Goal: Information Seeking & Learning: Check status

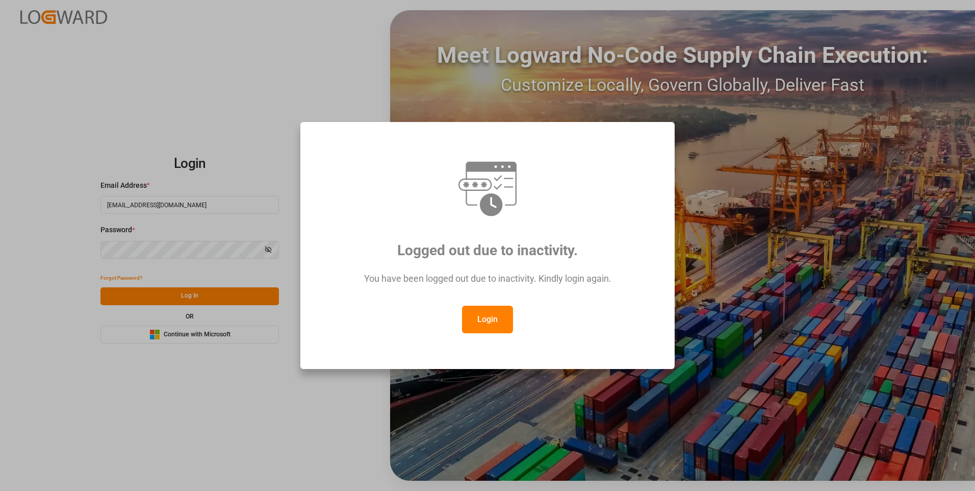
click at [483, 318] on button "Login" at bounding box center [487, 320] width 51 height 28
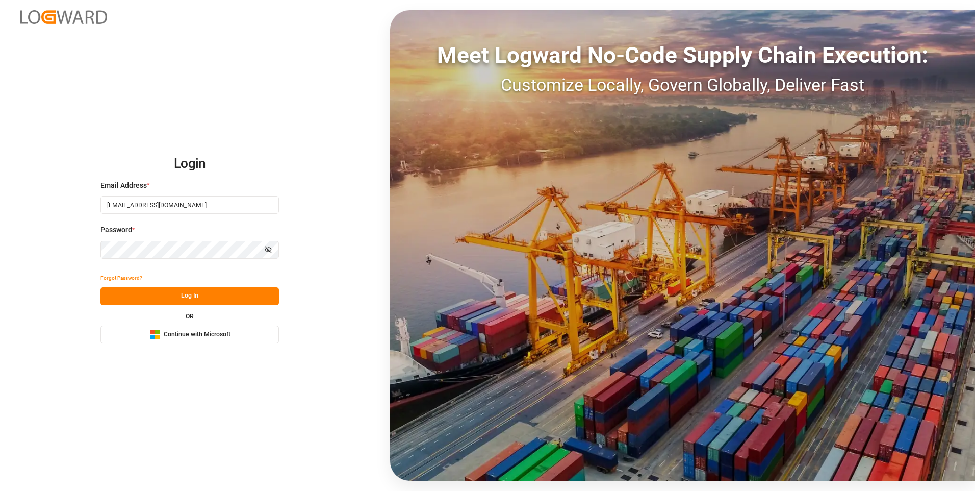
click at [209, 296] on button "Log In" at bounding box center [189, 296] width 179 height 18
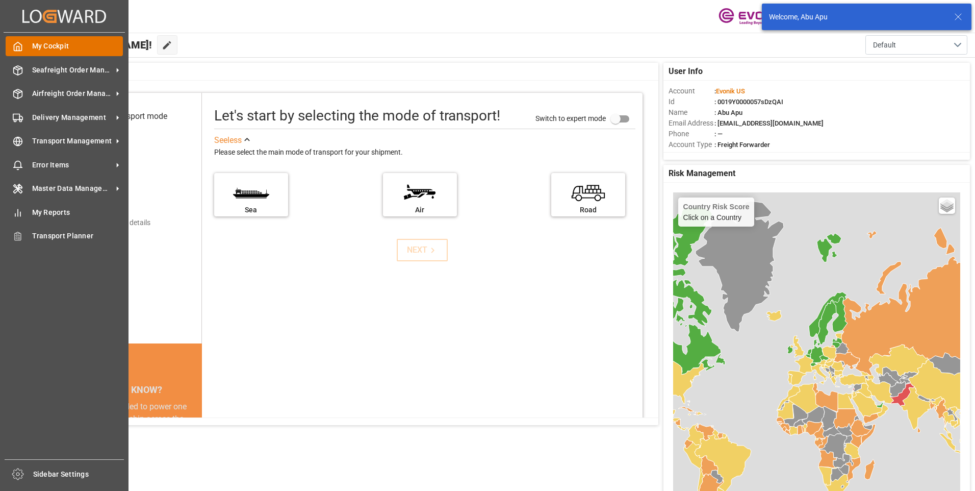
click at [15, 40] on div "My Cockpit My Cockpit" at bounding box center [64, 46] width 117 height 20
click at [48, 69] on span "Seafreight Order Management" at bounding box center [72, 70] width 81 height 11
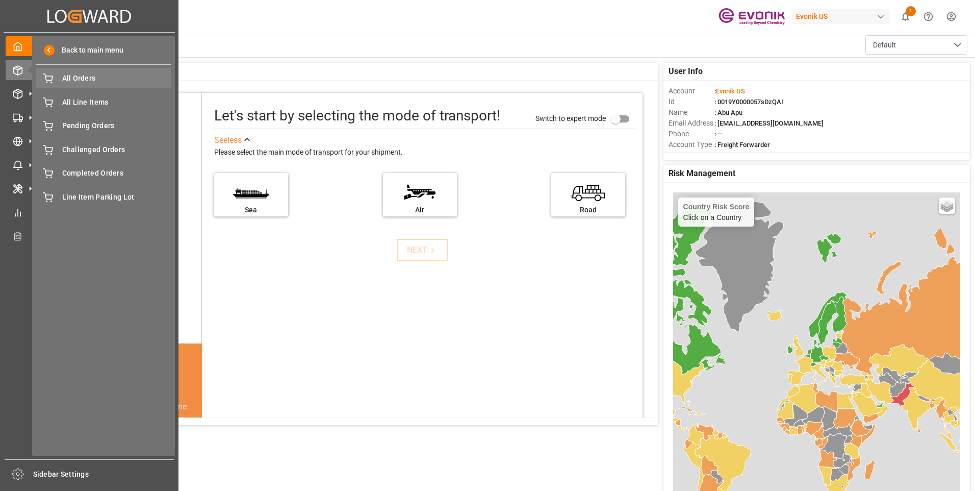
click at [77, 81] on span "All Orders" at bounding box center [117, 78] width 110 height 11
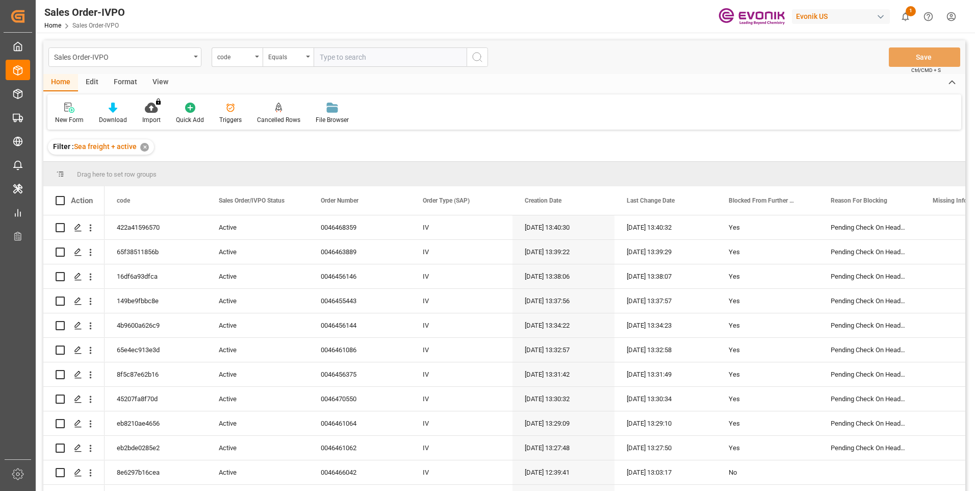
click at [249, 61] on div "code" at bounding box center [234, 56] width 35 height 12
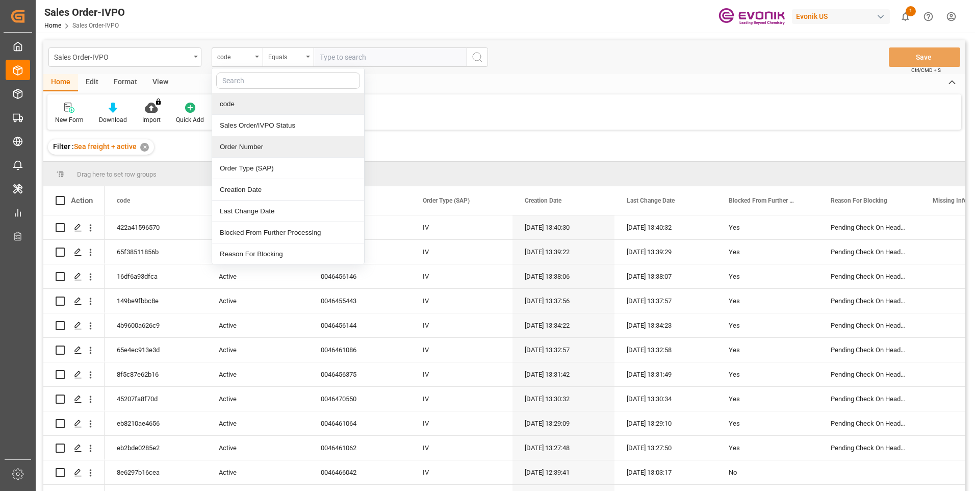
click at [245, 150] on div "Order Number" at bounding box center [288, 146] width 152 height 21
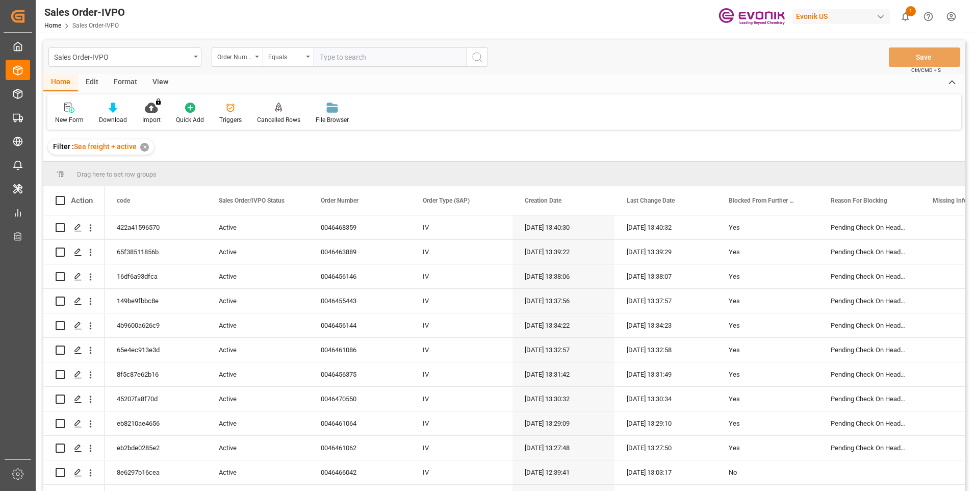
click at [358, 55] on input "text" at bounding box center [390, 56] width 153 height 19
paste input "0046466171"
type input "0046466171"
click at [483, 61] on icon "search button" at bounding box center [477, 57] width 12 height 12
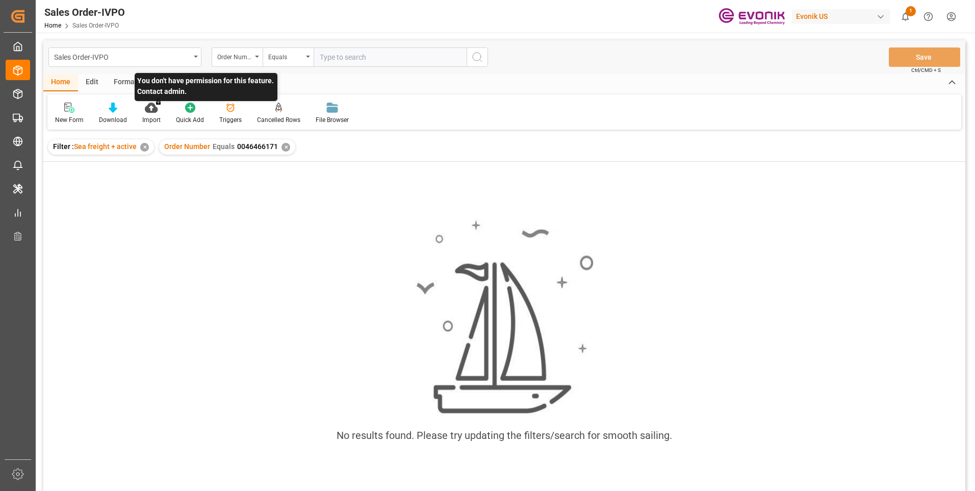
click at [159, 82] on p "You don't have permission for this feature. Contact admin." at bounding box center [206, 87] width 143 height 28
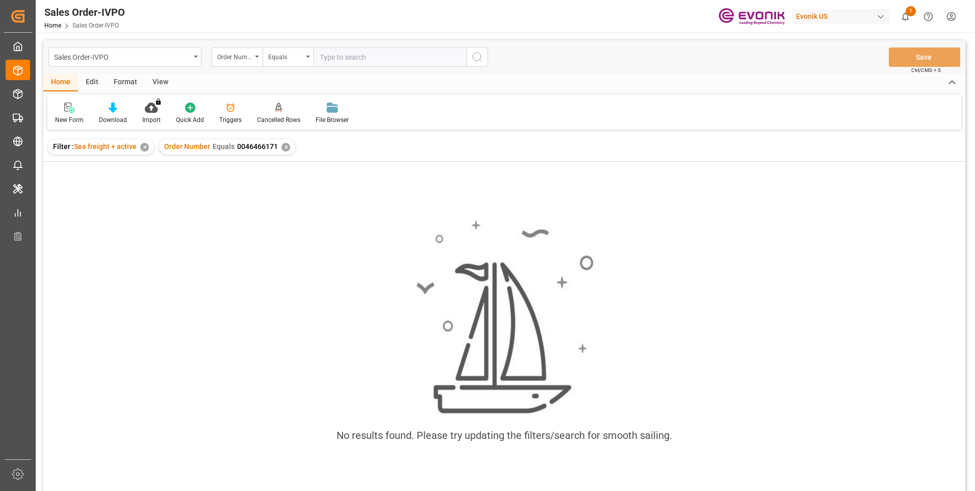
click at [163, 82] on div "View" at bounding box center [160, 82] width 31 height 17
click at [113, 110] on icon at bounding box center [116, 108] width 10 height 10
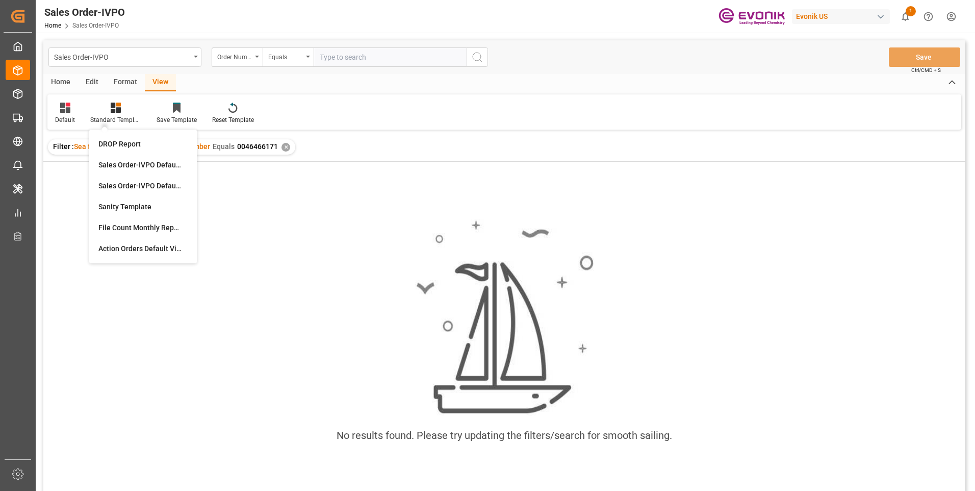
click at [298, 83] on div "Home Edit Format View" at bounding box center [504, 82] width 922 height 17
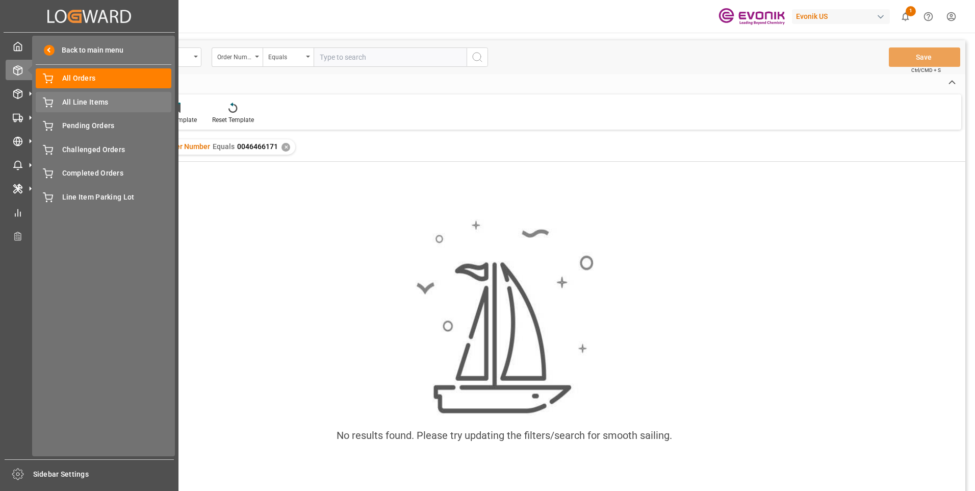
click at [61, 100] on div "All Line Items All Line Items" at bounding box center [104, 102] width 136 height 20
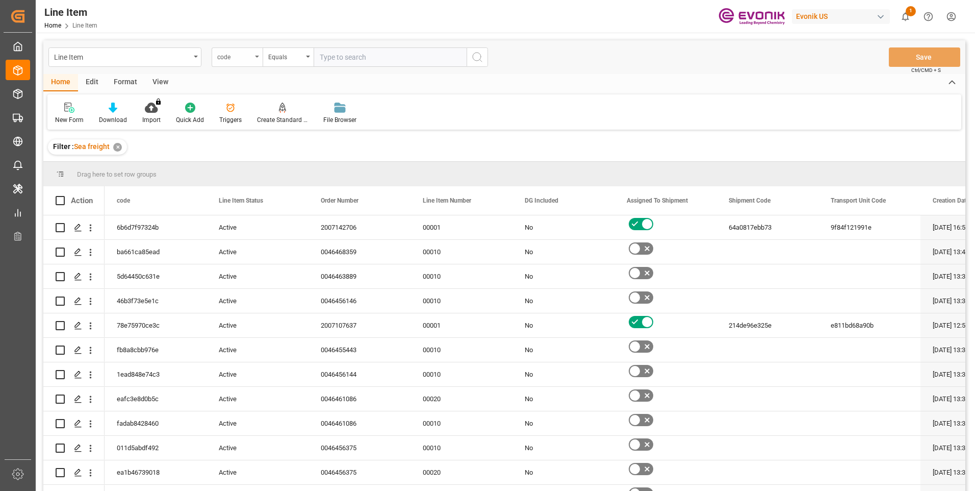
click at [256, 59] on div "code" at bounding box center [237, 56] width 51 height 19
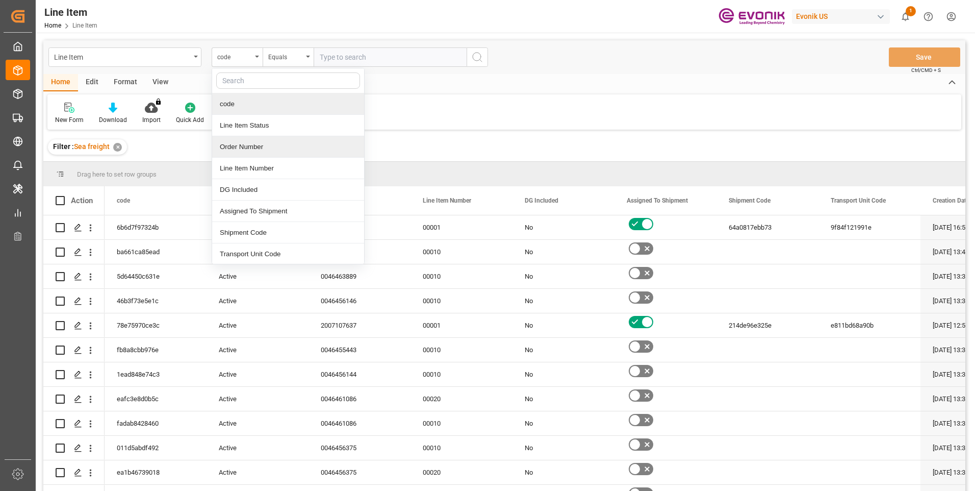
click at [232, 144] on div "Order Number" at bounding box center [288, 146] width 152 height 21
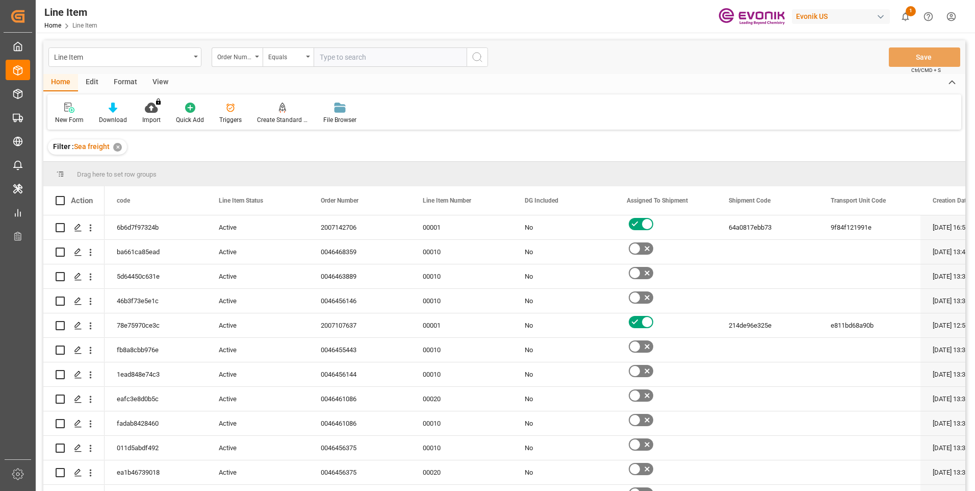
click at [355, 50] on input "text" at bounding box center [390, 56] width 153 height 19
paste input "0046466171"
type input "0046466171"
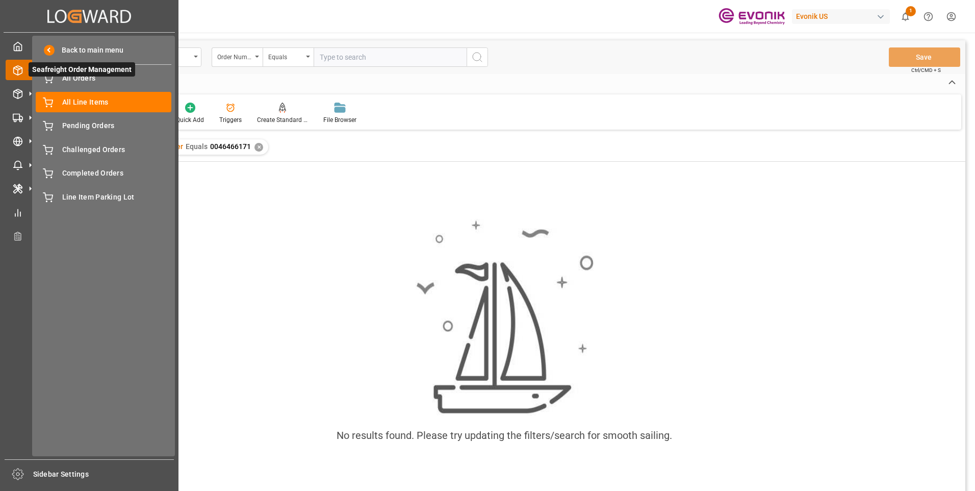
click at [21, 69] on icon at bounding box center [29, 69] width 21 height 21
click at [15, 49] on icon at bounding box center [18, 46] width 10 height 10
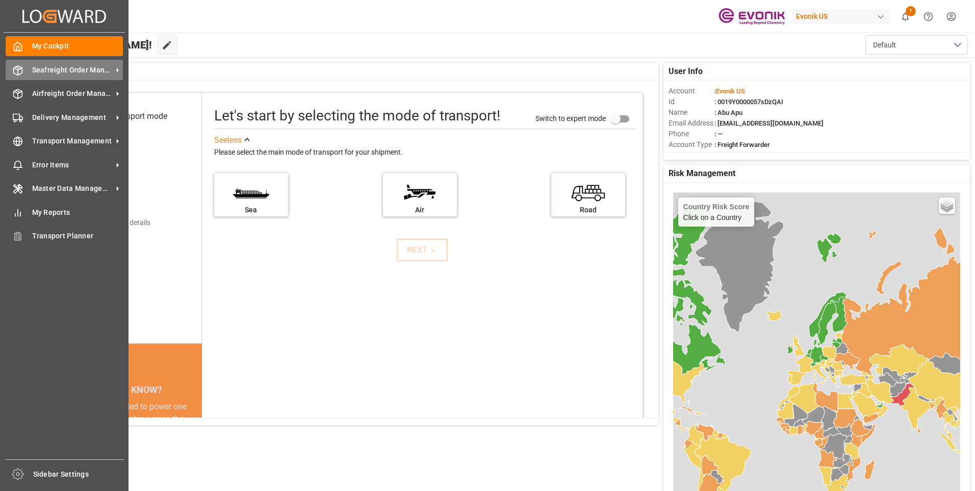
click at [28, 68] on div "Seafreight Order Management Seafreight Order Management" at bounding box center [64, 70] width 117 height 20
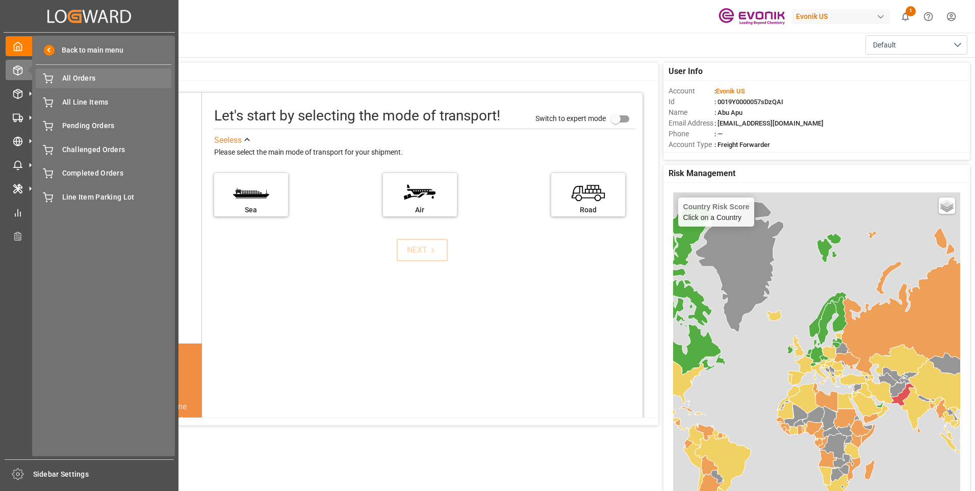
click at [72, 81] on span "All Orders" at bounding box center [117, 78] width 110 height 11
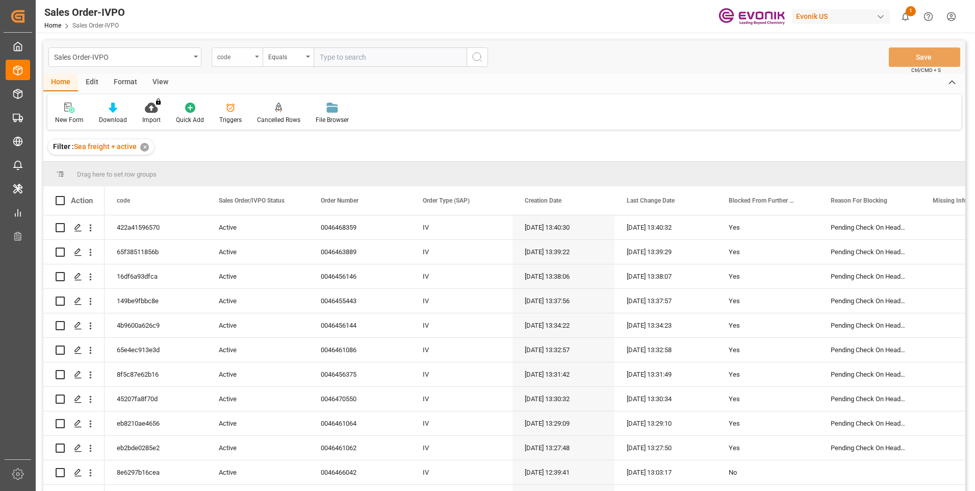
click at [256, 60] on div "code" at bounding box center [237, 56] width 51 height 19
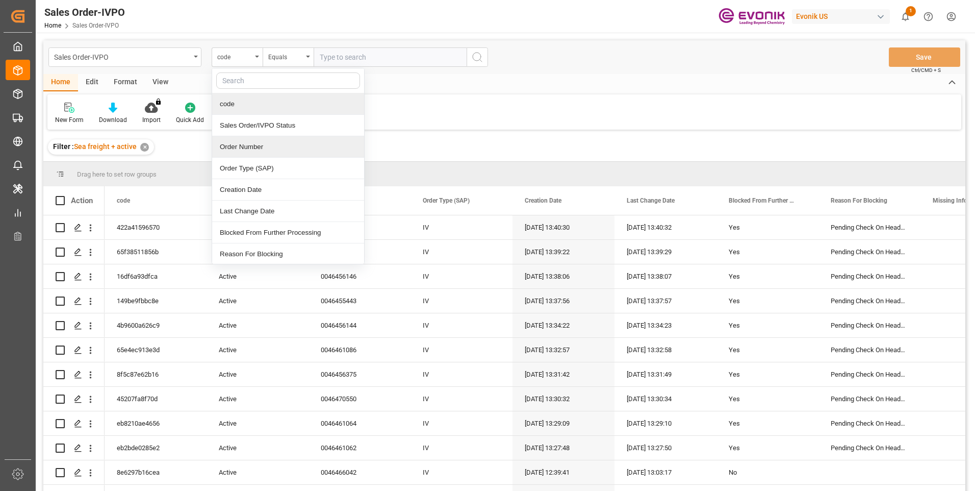
click at [231, 143] on div "Order Number" at bounding box center [288, 146] width 152 height 21
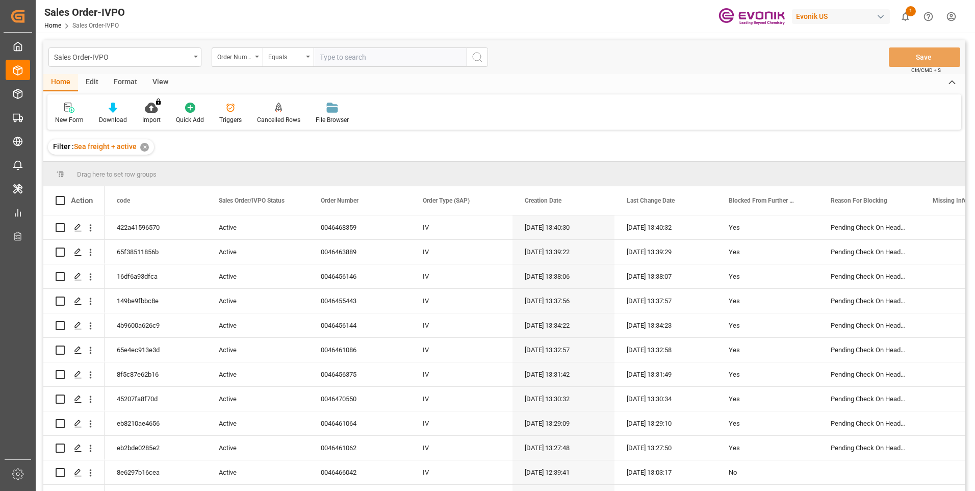
click at [338, 59] on input "text" at bounding box center [390, 56] width 153 height 19
paste input "0046466171"
type input "0046466171"
click at [481, 60] on icon "search button" at bounding box center [477, 57] width 12 height 12
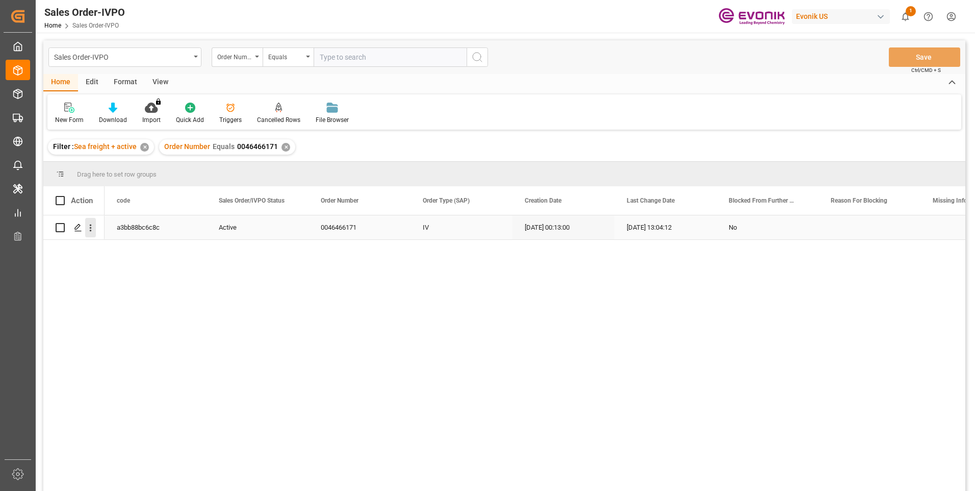
click at [90, 227] on icon "open menu" at bounding box center [91, 227] width 2 height 7
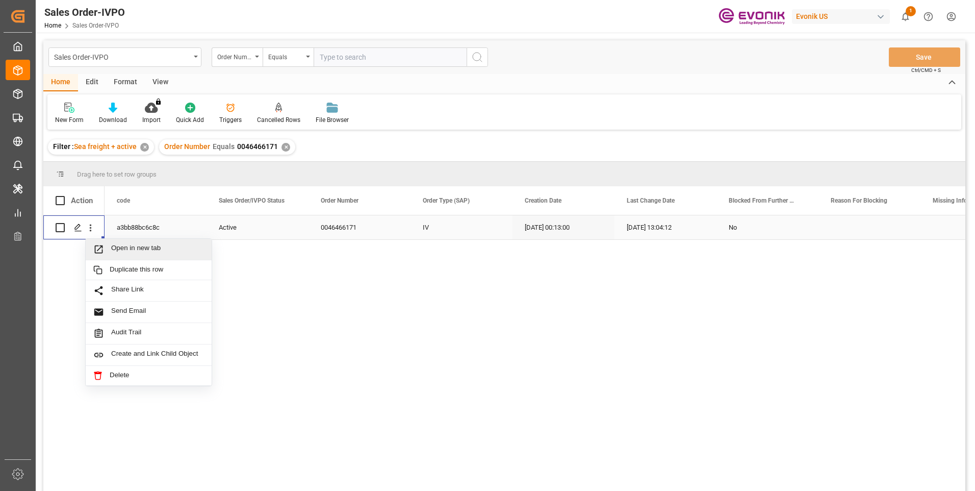
click at [110, 251] on span "Press SPACE to select this row." at bounding box center [102, 249] width 18 height 11
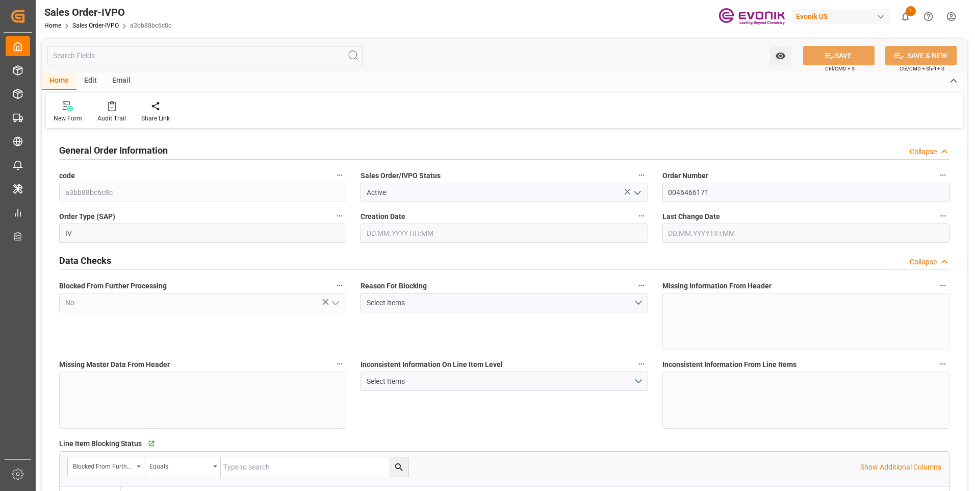
type input "COCTG"
type input "+57 (4) 3222689604) 4605053"
type input "0"
type input "1"
type input "456"
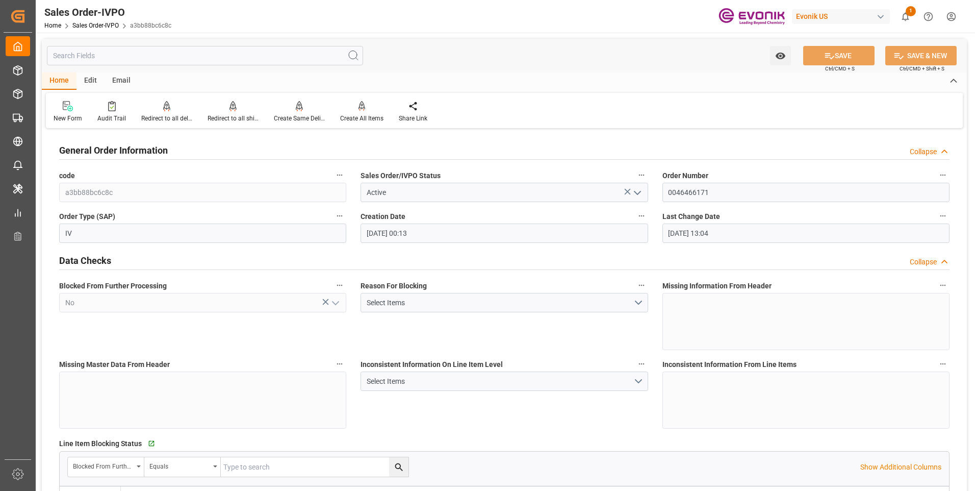
type input "05.08.2025 00:13"
type input "07.08.2025 13:04"
type input "+57 (4) 3222689604) 4605053"
click at [106, 60] on input "text" at bounding box center [205, 55] width 316 height 19
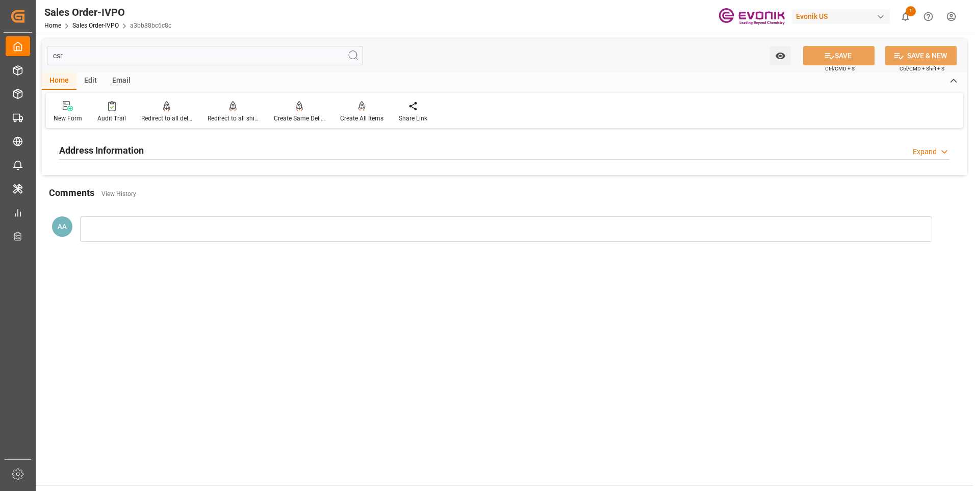
type input "csr"
click at [108, 153] on h2 "Address Information" at bounding box center [101, 150] width 85 height 14
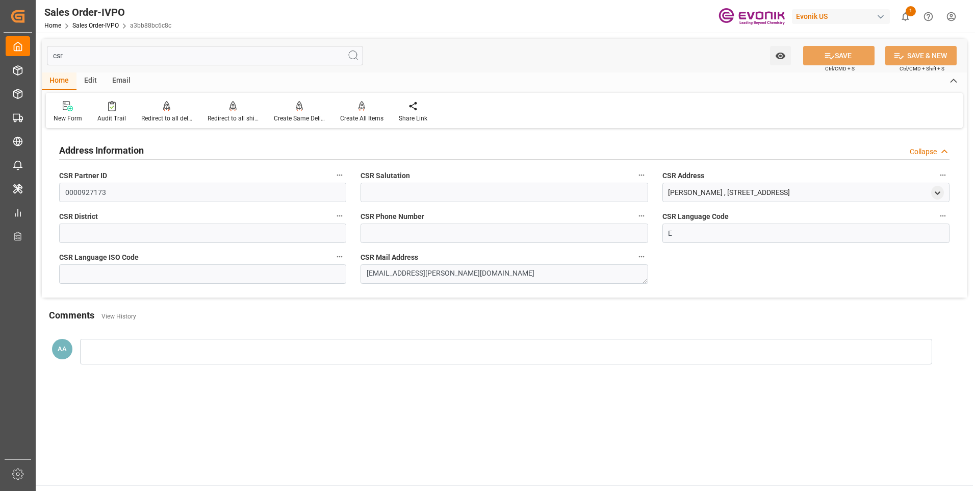
drag, startPoint x: 77, startPoint y: 55, endPoint x: 42, endPoint y: 56, distance: 34.2
click at [46, 56] on div "csr Watch Option SAVE Ctrl/CMD + S SAVE & NEW Ctrl/CMD + Shift + S" at bounding box center [504, 56] width 925 height 34
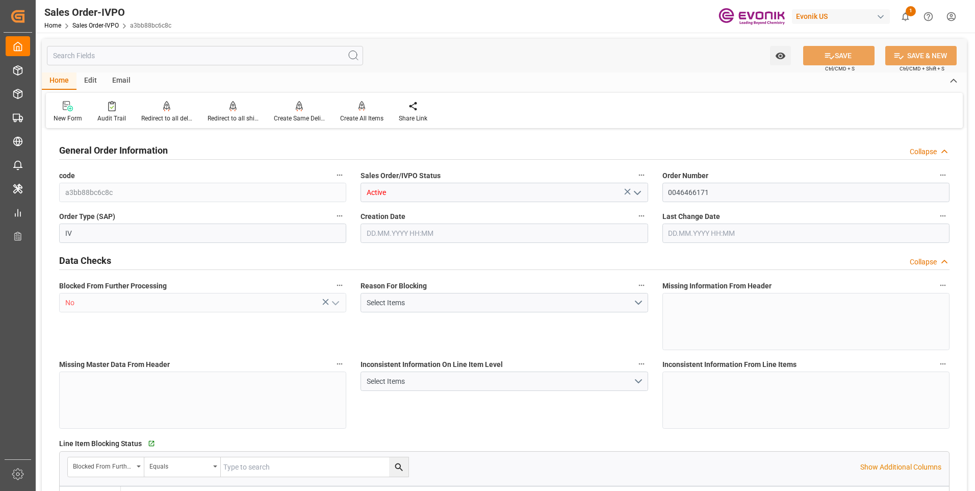
type input "a3bb88bc6c8c"
type input "Active"
type input "0046466171"
type input "IV"
type input "No"
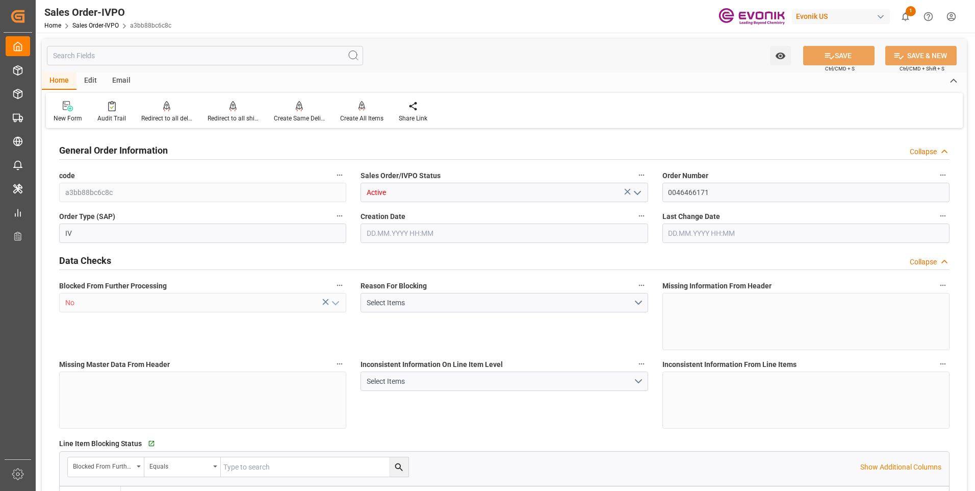
type input "P2P"
type input "41"
type input "LCL"
type input "0008"
type input "LCL"
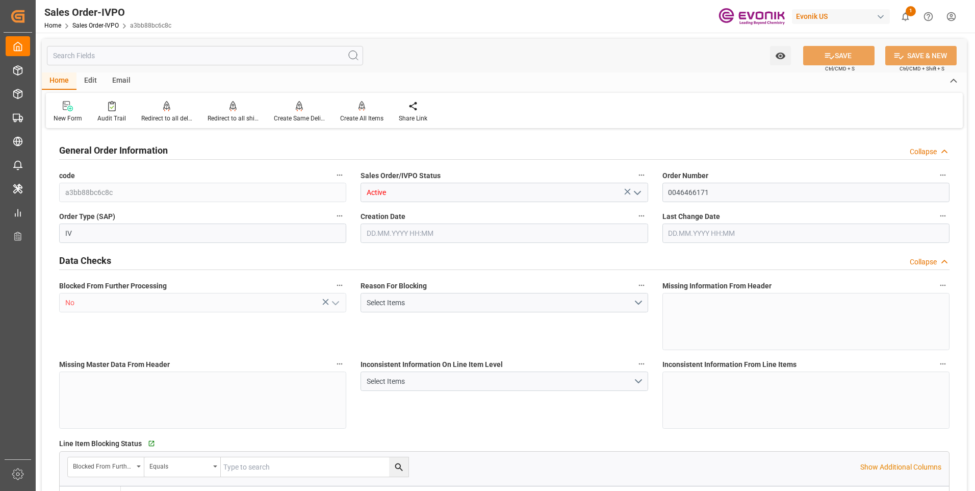
type textarea "No Tank Container"
type input "0046466171"
type input "OI"
type input "SP OI Interf.&Perf."
type input "Specialty Additives"
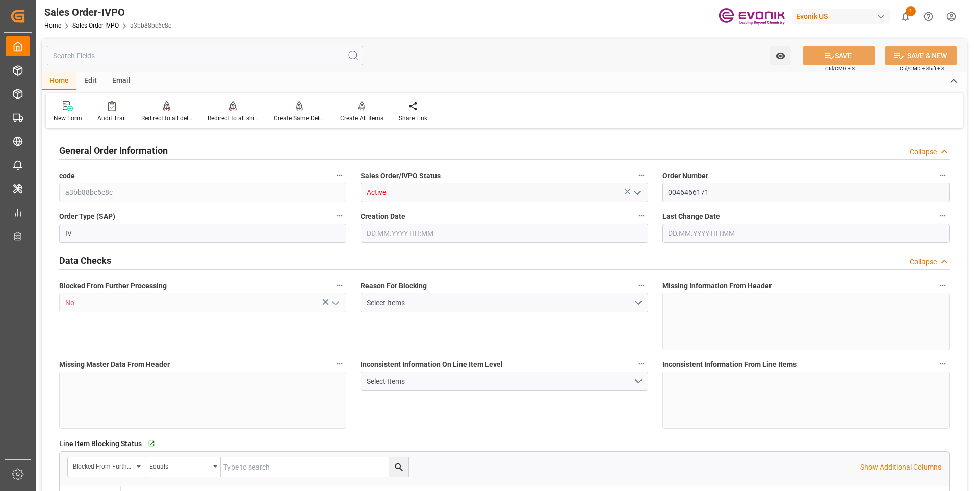
type input "CFR"
type input "CARTAGENA"
type input "[GEOGRAPHIC_DATA]"
type input "+57 (4) 3222689604) 4605053"
type input "alexa.lopez@evonik.com"
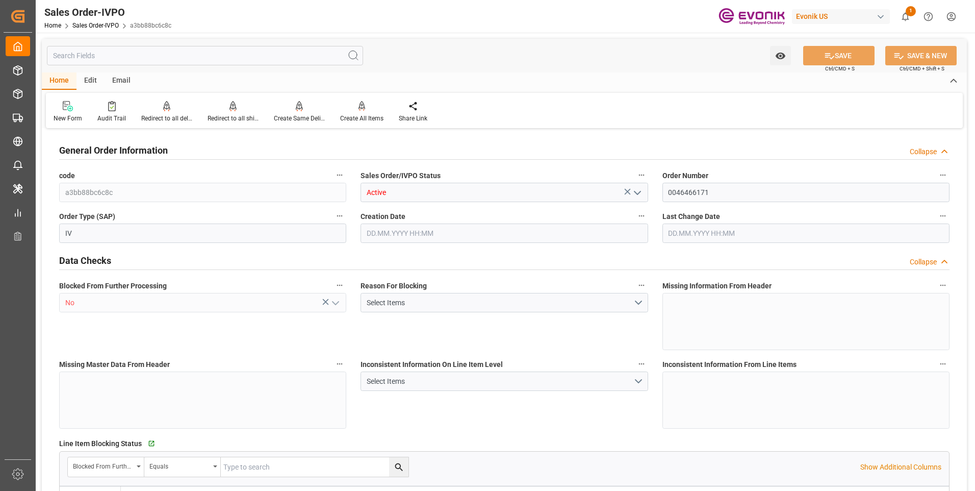
type textarea "Not required"
type textarea "RESELLER None IMPORTER IDENTIFICATION NO.: NIT: 900676266-8 None B/L INSTRUCTIO…"
type textarea "NIT: 900676266-8 None B/L INSTRUCTIONS: Send Draft BL rated None SEND SHIPPING …"
type textarea "Send Draft BL rated None SEND SHIPPING DETAILS AND COPY OF DOCUMENTS TO: Email:…"
type input "CO"
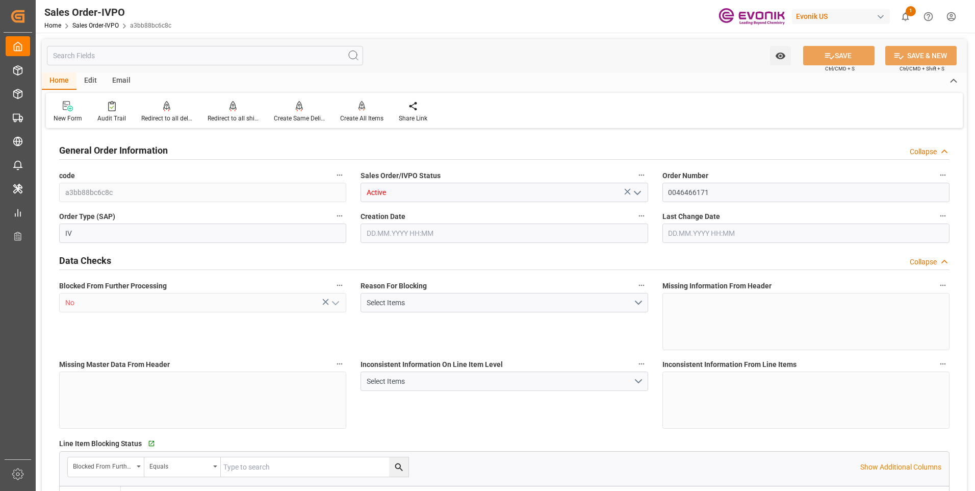
type input "Done"
type input "LCL"
type input "Done"
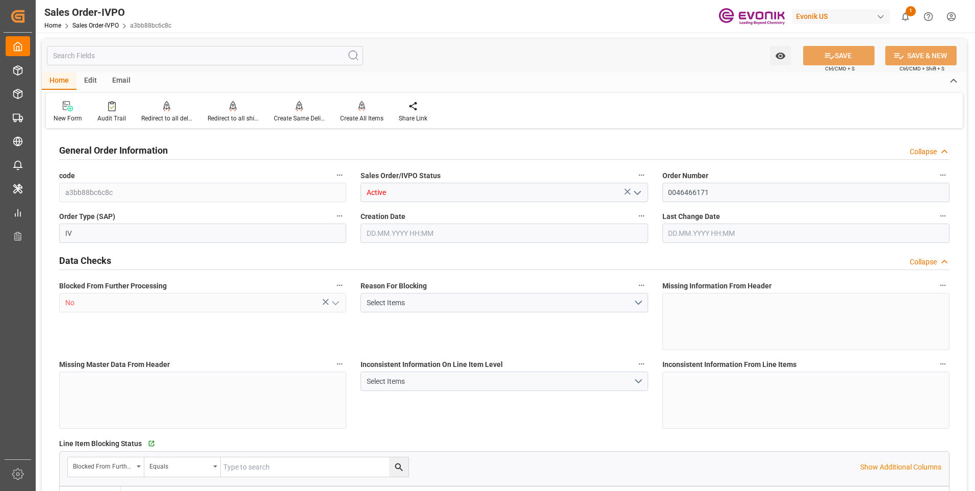
type input "COCTG"
type input "+57 (4) 3222689604) 4605053"
type input "0"
type input "1"
type input "456"
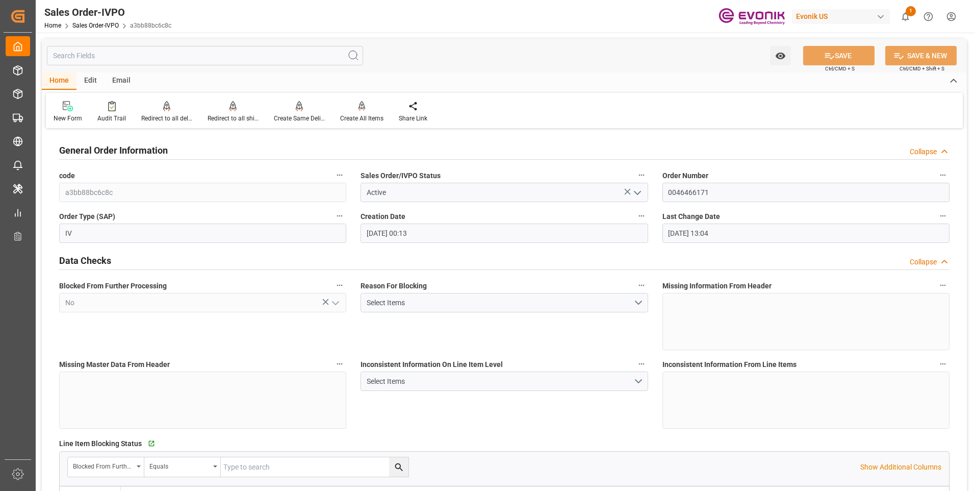
type input "05.08.2025 00:13"
type input "07.08.2025 13:04"
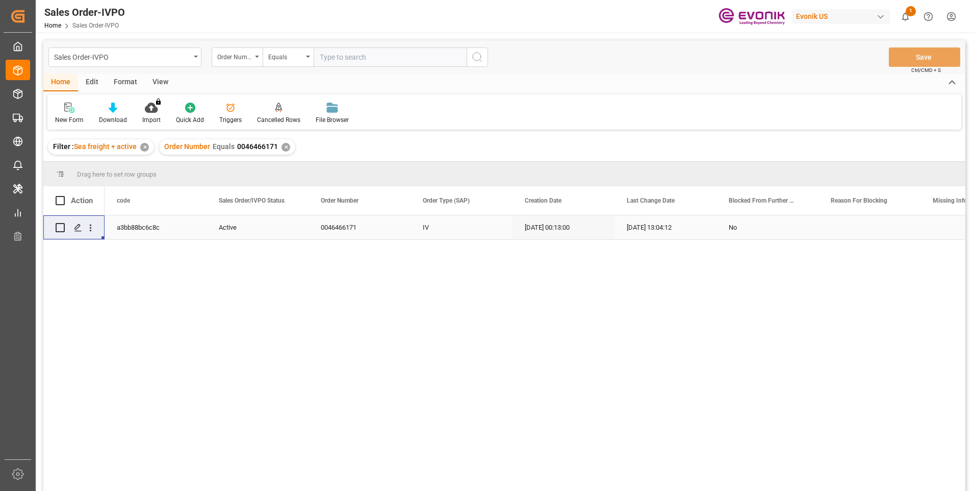
click at [332, 54] on input "text" at bounding box center [390, 56] width 153 height 19
paste input "2007103563"
type input "2007103563"
click at [476, 63] on button "search button" at bounding box center [477, 56] width 21 height 19
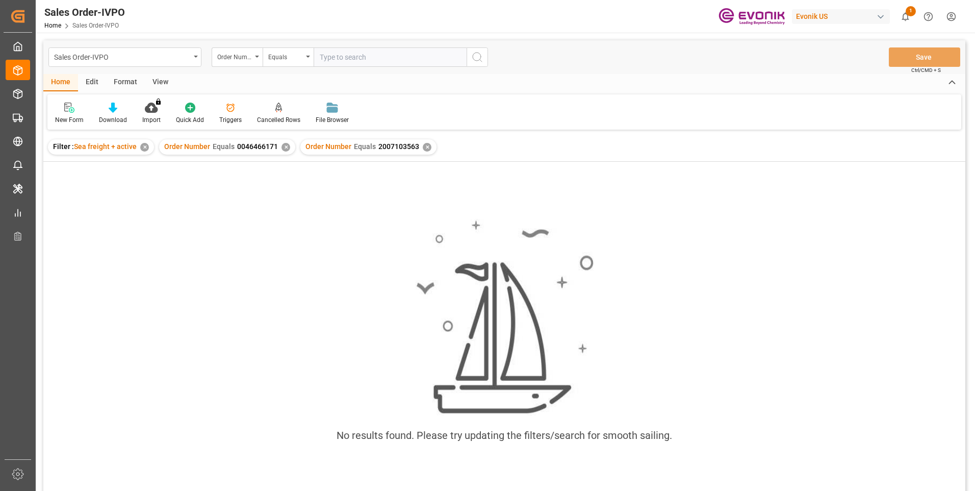
click at [285, 146] on div "✕" at bounding box center [286, 147] width 9 height 9
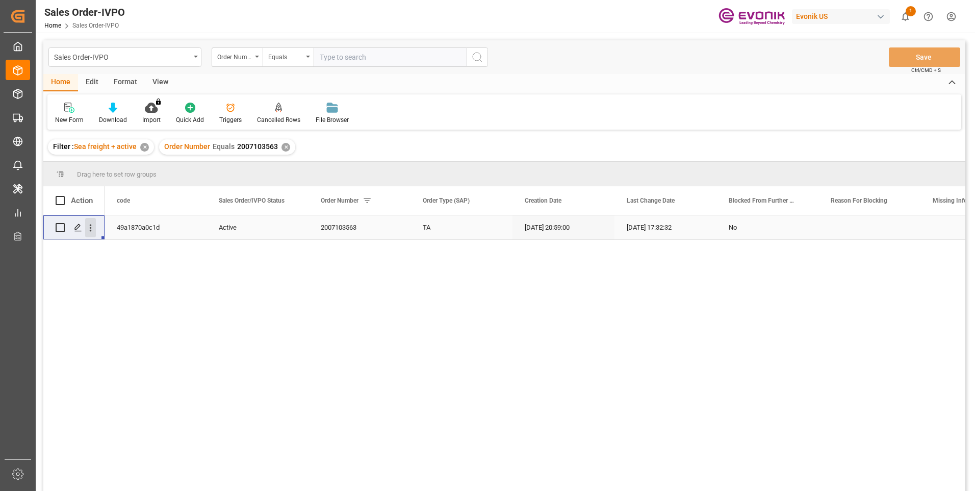
click at [92, 229] on icon "open menu" at bounding box center [90, 227] width 11 height 11
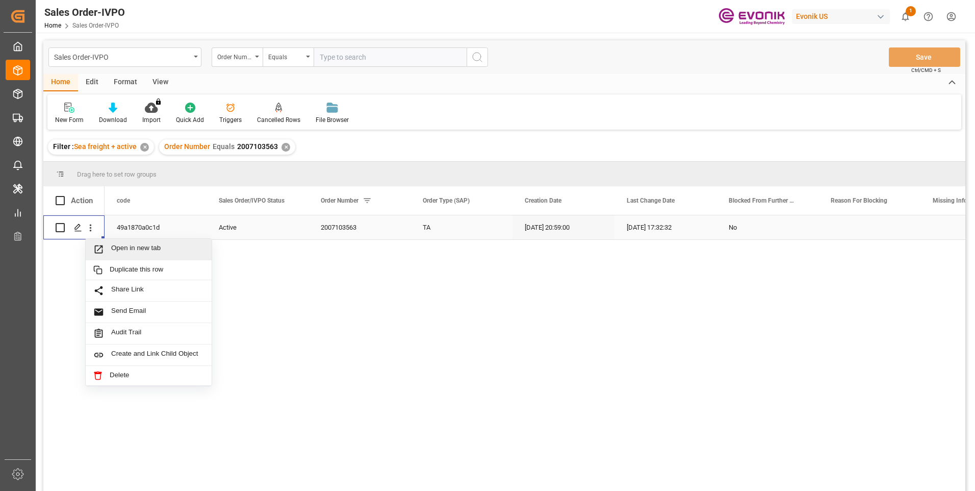
click at [144, 252] on span "Open in new tab" at bounding box center [157, 249] width 93 height 11
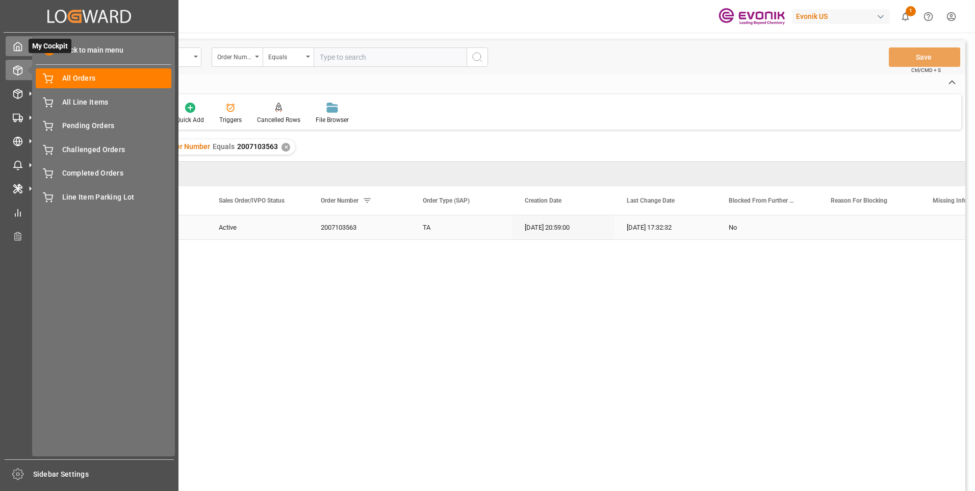
drag, startPoint x: 21, startPoint y: 16, endPoint x: 15, endPoint y: 45, distance: 29.8
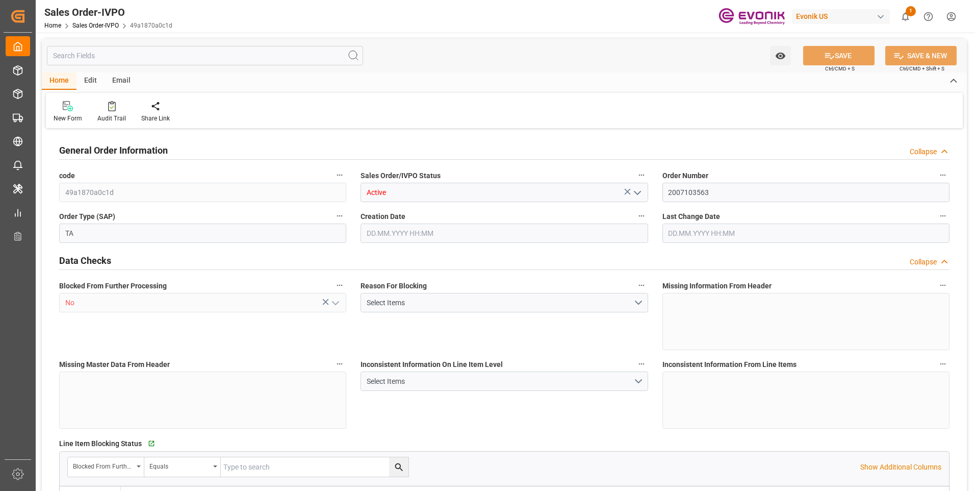
type input "AUMEL"
type input "0"
type input "1"
type input "2724"
type input "21.08.2025 20:59"
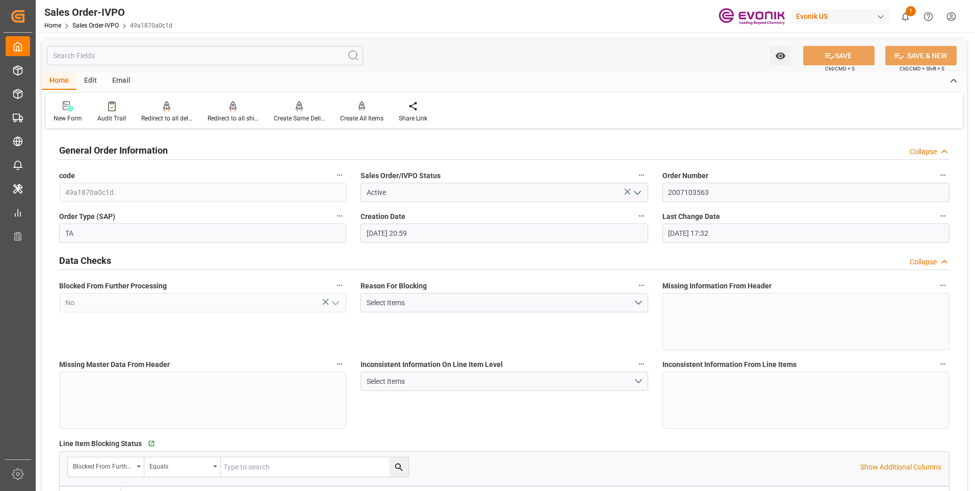
type input "28.08.2025 17:32"
click at [112, 53] on input "text" at bounding box center [205, 55] width 316 height 19
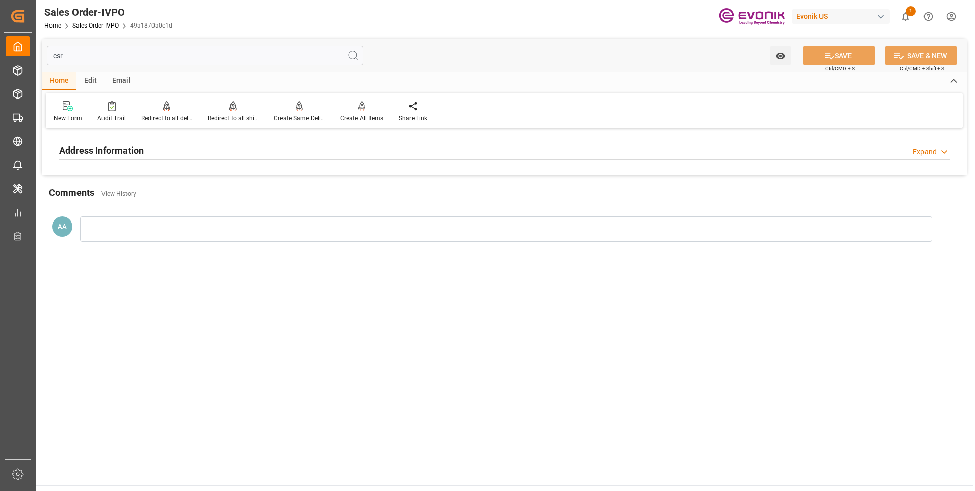
type input "csr"
click at [107, 151] on h2 "Address Information" at bounding box center [101, 150] width 85 height 14
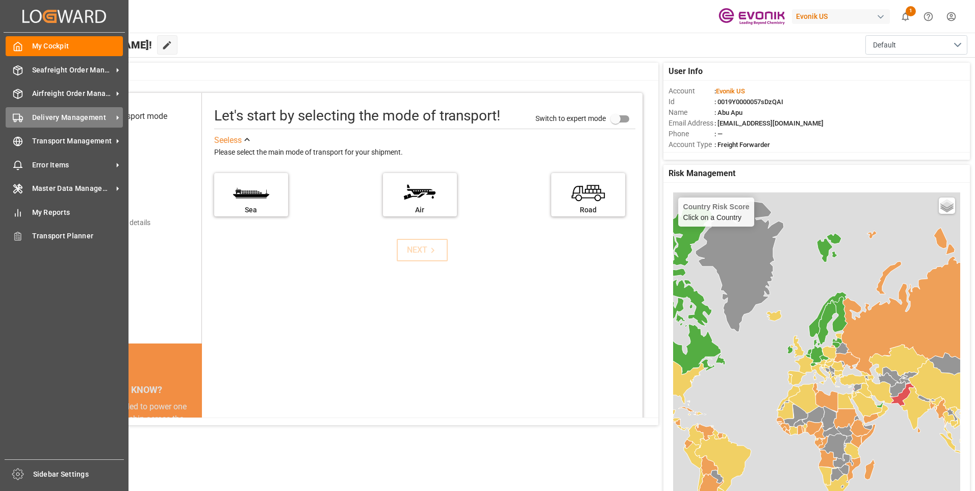
click at [57, 117] on span "Delivery Management" at bounding box center [72, 117] width 81 height 11
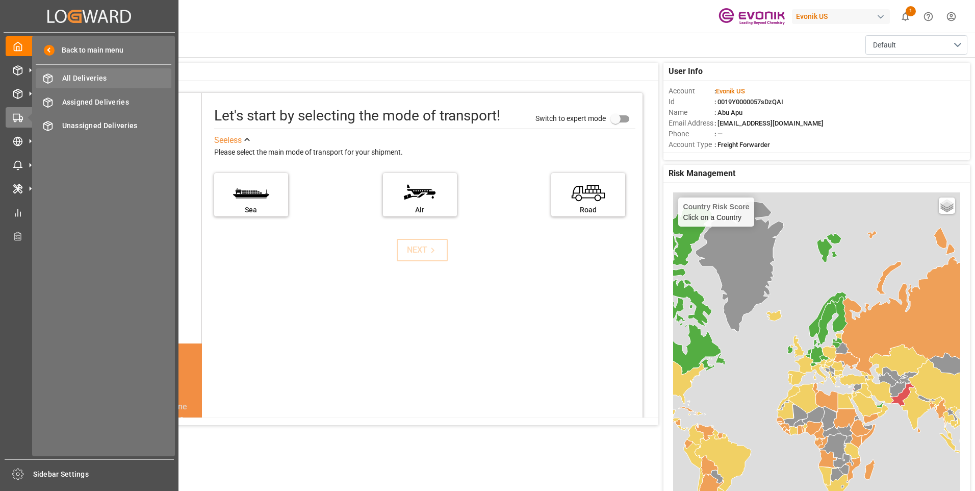
click at [96, 75] on span "All Deliveries" at bounding box center [117, 78] width 110 height 11
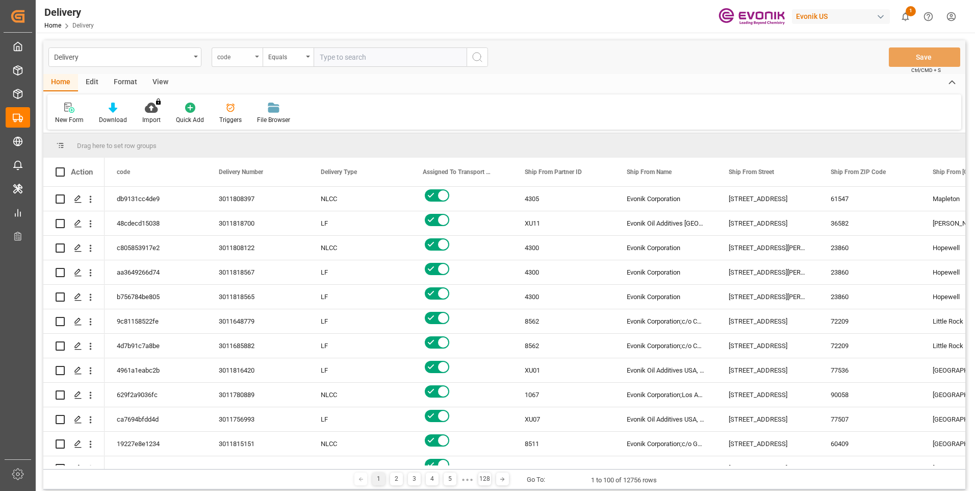
click at [255, 57] on div "code" at bounding box center [237, 56] width 51 height 19
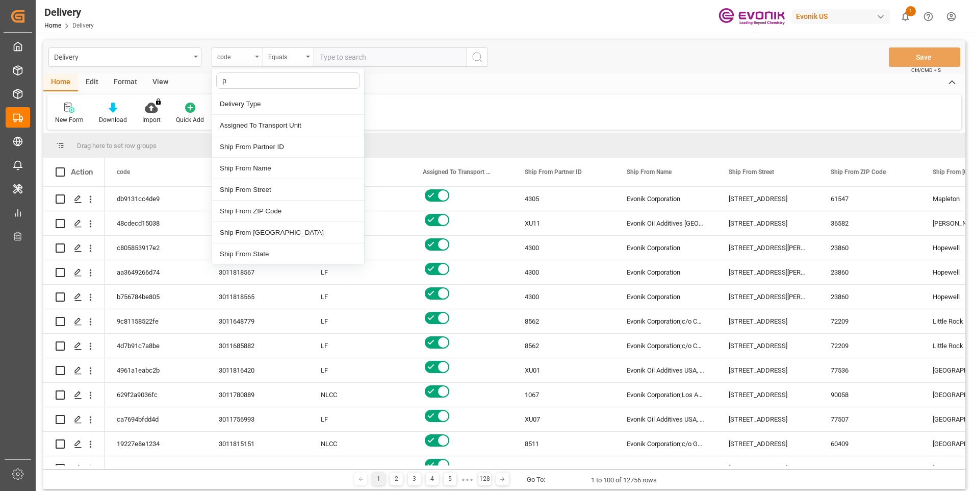
type input "pg"
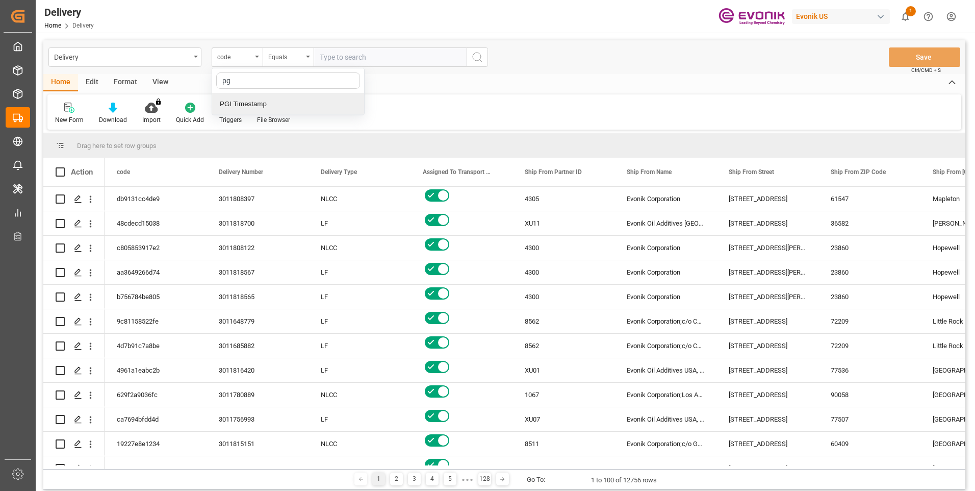
click at [251, 108] on div "PGI Timestamp" at bounding box center [288, 103] width 152 height 21
click at [298, 57] on div "Equals" at bounding box center [285, 56] width 35 height 12
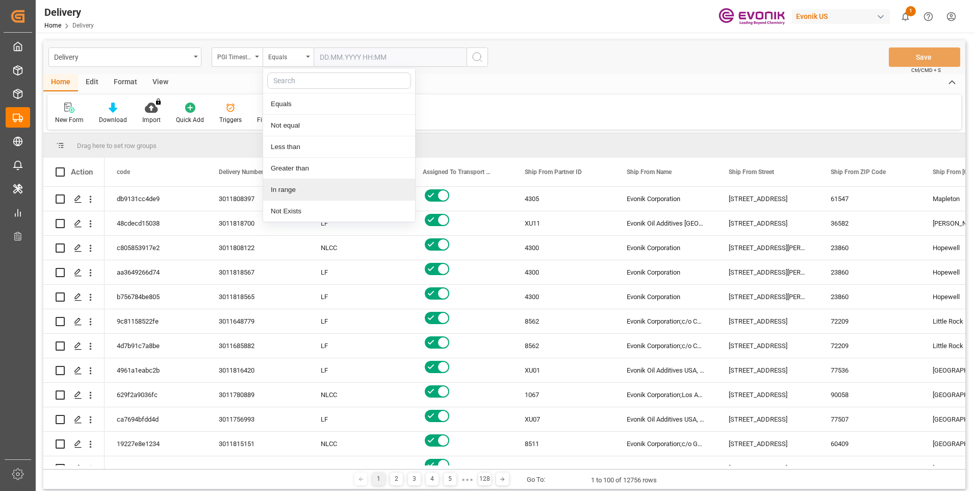
click at [287, 186] on div "In range" at bounding box center [339, 189] width 152 height 21
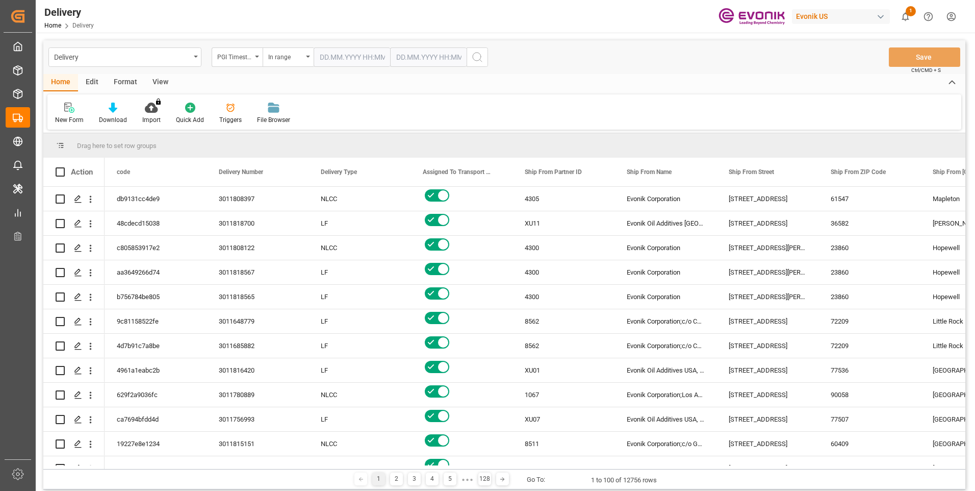
click at [356, 54] on input "text" at bounding box center [352, 56] width 77 height 19
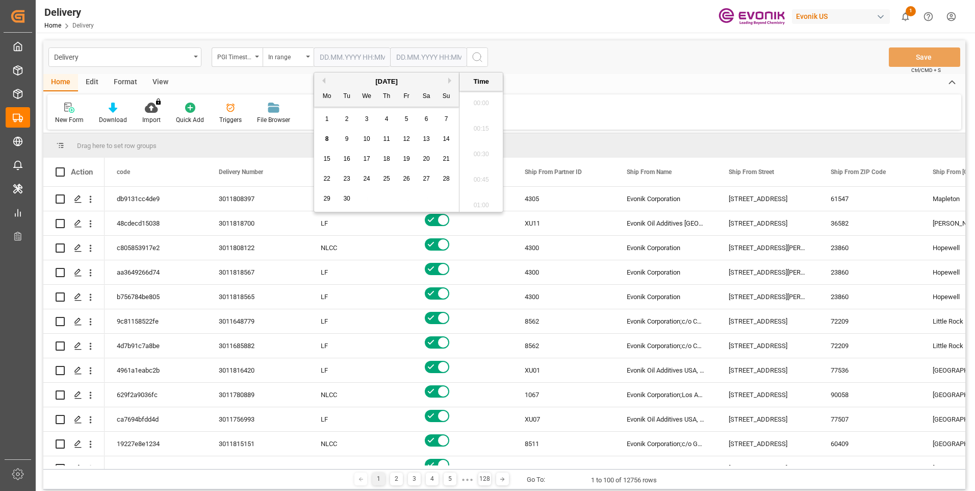
scroll to position [1024, 0]
click at [406, 117] on span "5" at bounding box center [407, 118] width 4 height 7
type input "[DATE] 00:00"
click at [409, 56] on input "text" at bounding box center [428, 56] width 77 height 19
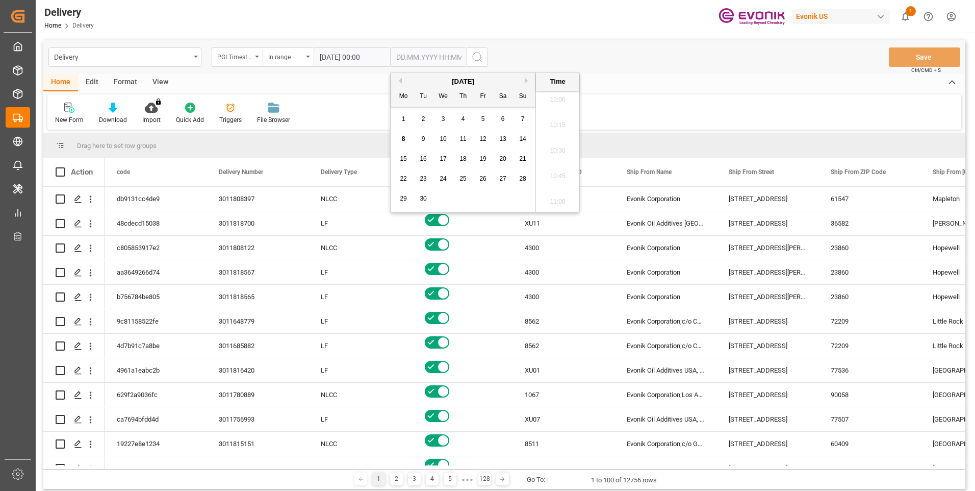
click at [402, 139] on span "8" at bounding box center [404, 138] width 4 height 7
type input "[DATE] 00:00"
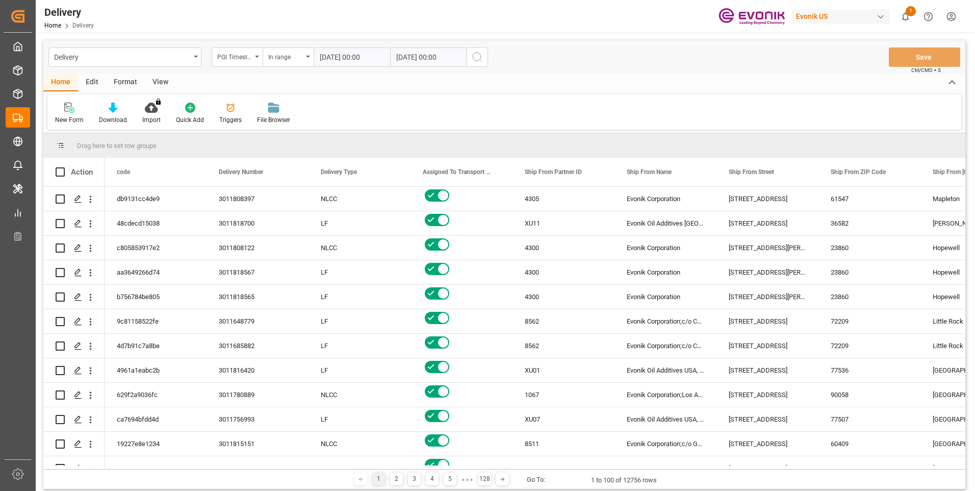
click at [472, 56] on icon "search button" at bounding box center [477, 57] width 12 height 12
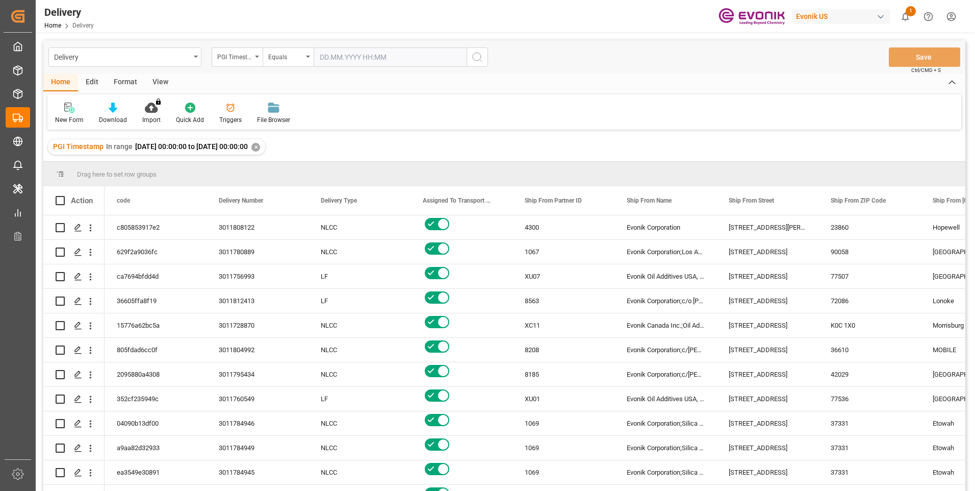
click at [160, 83] on div "View" at bounding box center [160, 82] width 31 height 17
click at [113, 111] on icon at bounding box center [116, 108] width 10 height 10
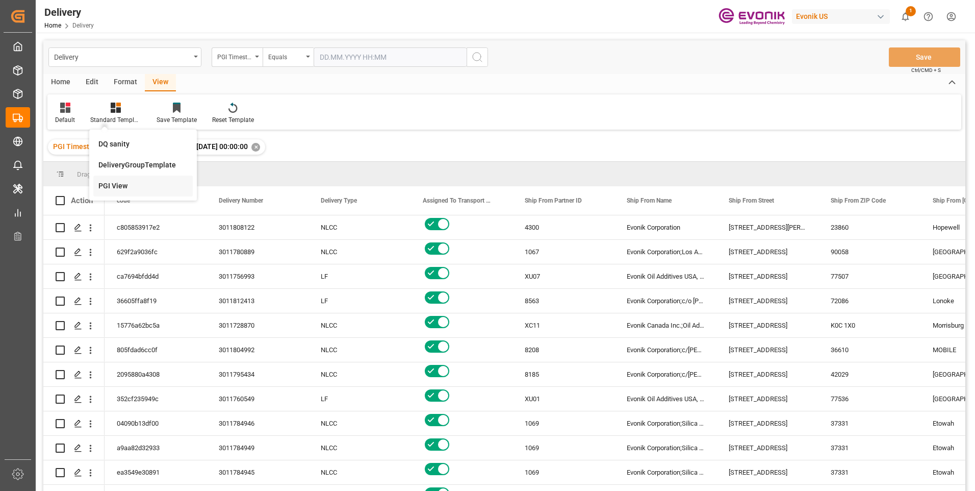
click at [116, 187] on div "PGI View" at bounding box center [142, 186] width 89 height 11
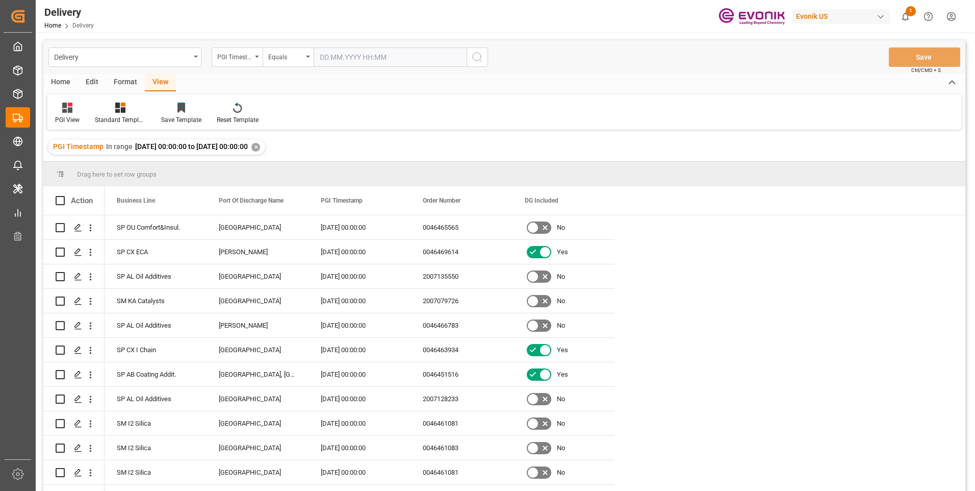
click at [62, 84] on div "Home" at bounding box center [60, 82] width 35 height 17
click at [113, 116] on div "Download" at bounding box center [113, 119] width 28 height 9
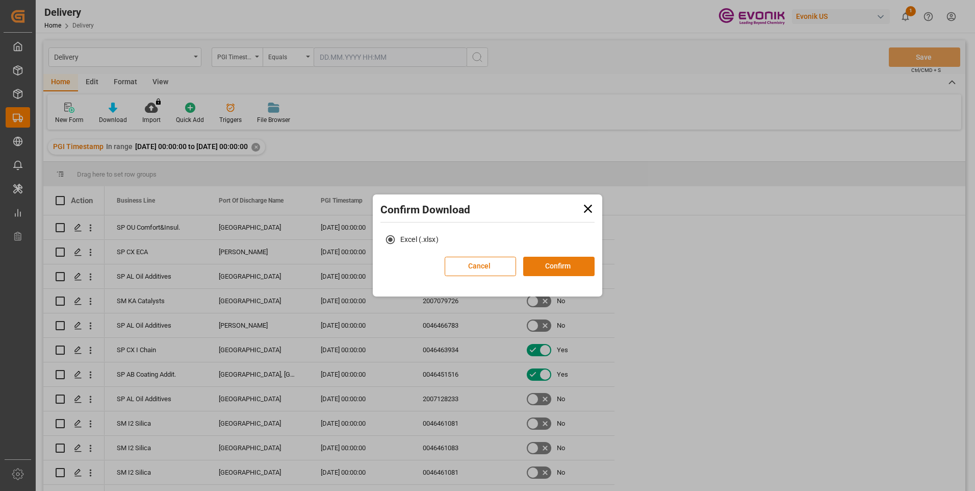
click at [570, 265] on button "Confirm" at bounding box center [558, 266] width 71 height 19
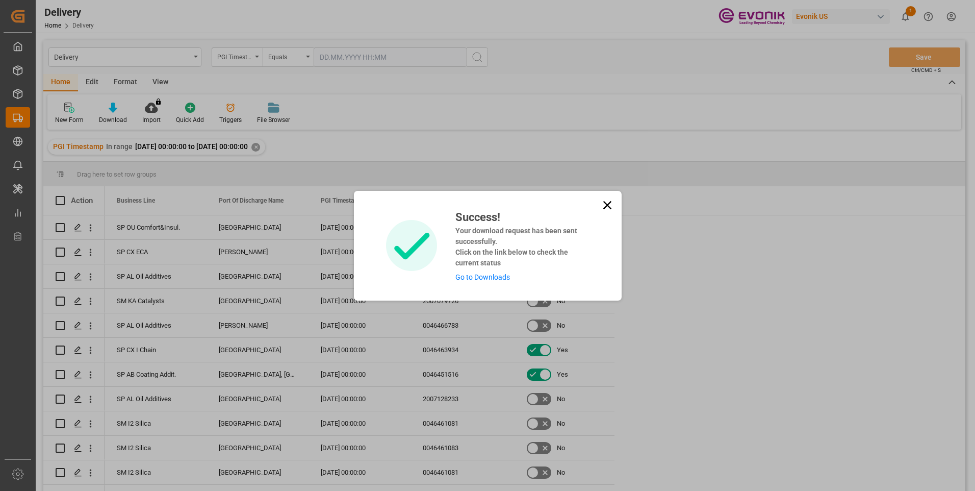
click at [499, 275] on link "Go to Downloads" at bounding box center [482, 277] width 55 height 8
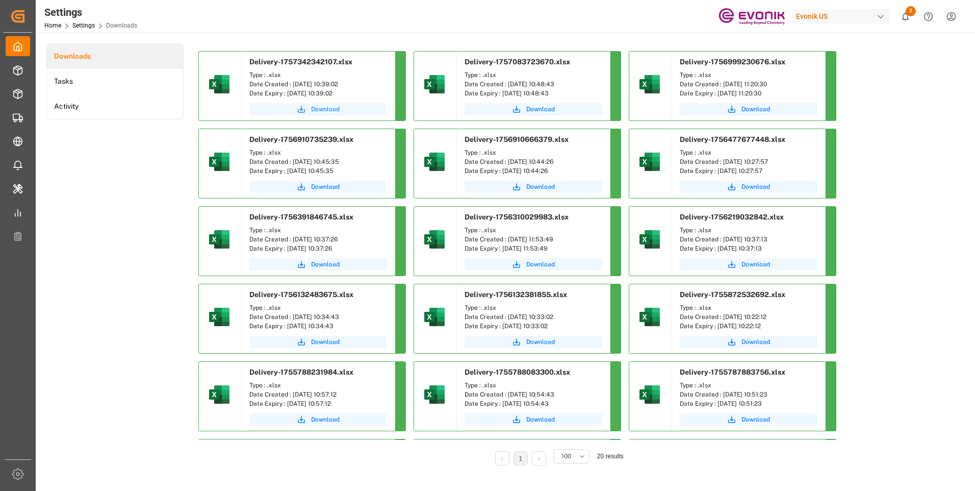
click at [317, 111] on span "Download" at bounding box center [325, 109] width 29 height 9
